Goal: Information Seeking & Learning: Check status

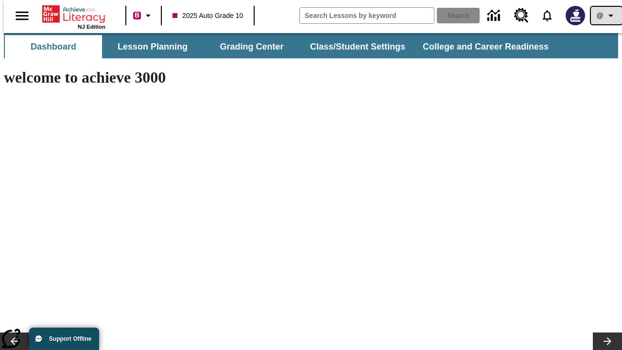
click at [605, 16] on icon "Profile/Settings" at bounding box center [611, 16] width 12 height 12
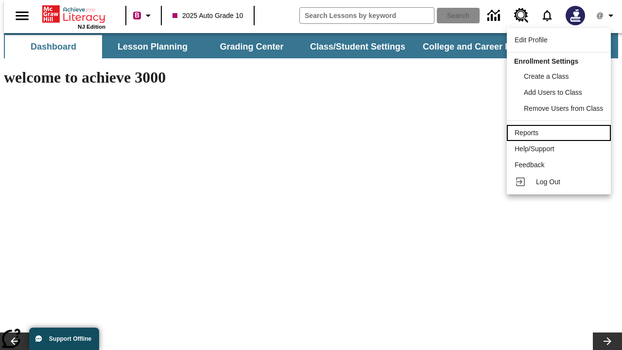
click at [561, 133] on div "Reports" at bounding box center [559, 133] width 89 height 10
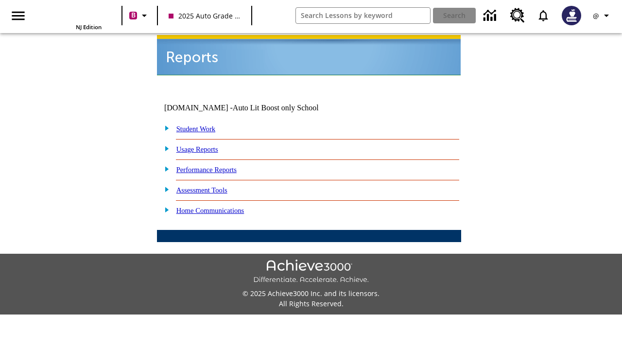
click at [216, 166] on link "Performance Reports" at bounding box center [207, 170] width 60 height 8
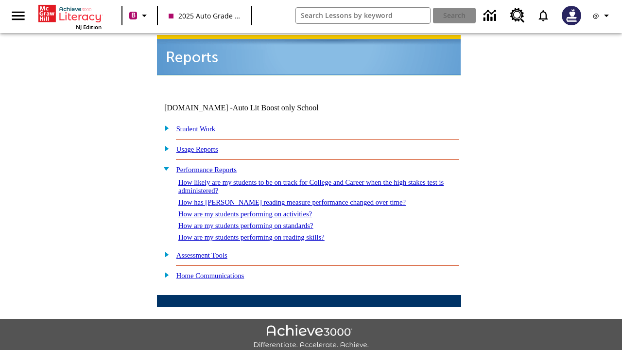
click at [256, 222] on link "How are my students performing on standards?" at bounding box center [245, 226] width 135 height 8
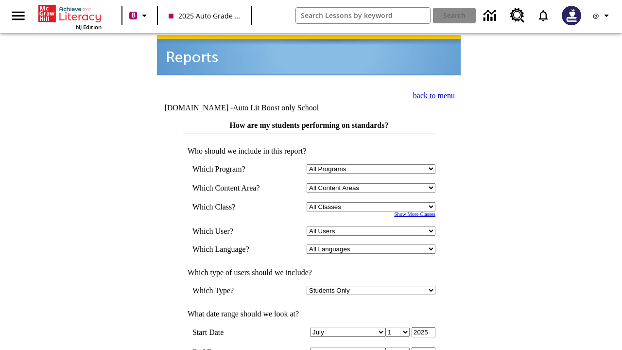
scroll to position [284, 0]
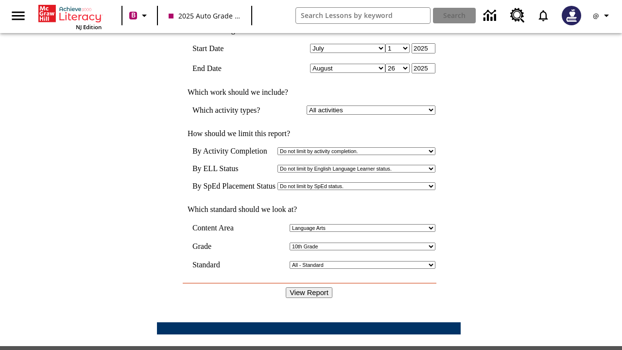
click at [309, 287] on input "View Report" at bounding box center [309, 292] width 47 height 11
click at [603, 16] on icon "Profile/Settings" at bounding box center [607, 16] width 12 height 12
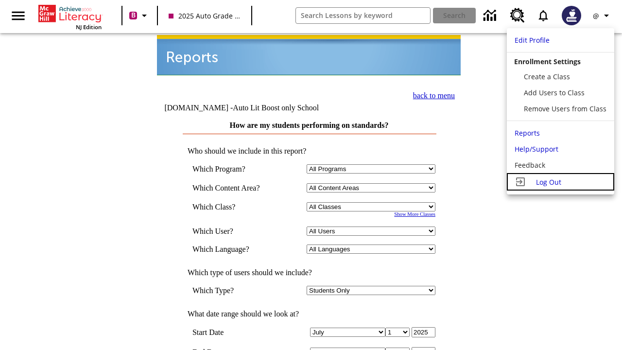
click at [561, 182] on span "Log Out" at bounding box center [548, 182] width 25 height 9
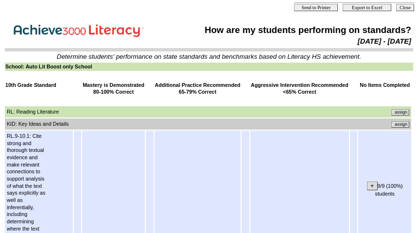
click at [404, 124] on input "assign" at bounding box center [400, 125] width 18 height 6
